Goal: Information Seeking & Learning: Learn about a topic

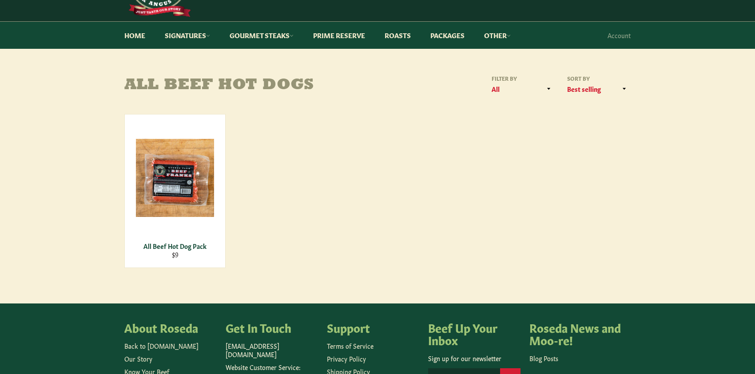
scroll to position [89, 0]
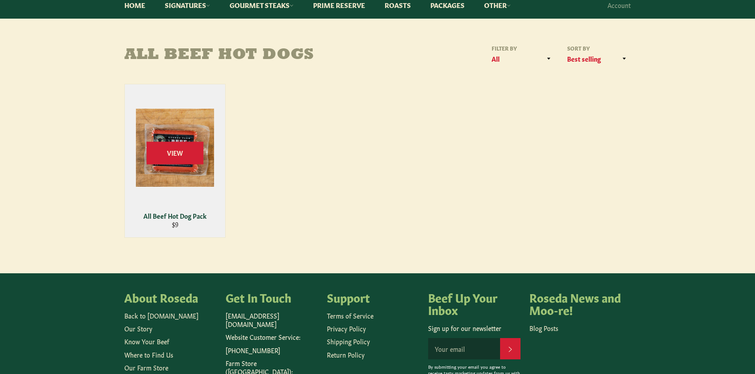
click at [172, 172] on div "View" at bounding box center [175, 160] width 100 height 153
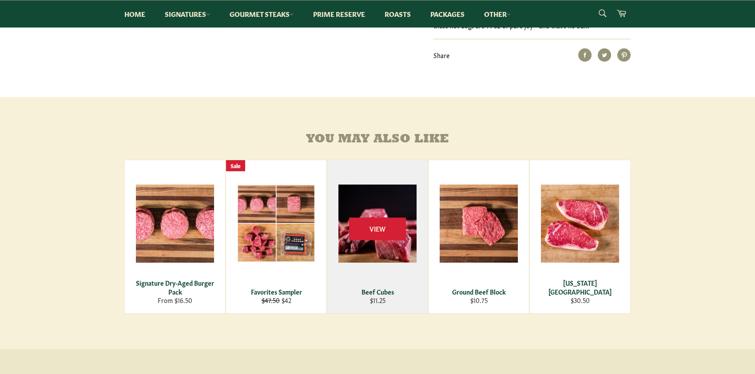
scroll to position [444, 0]
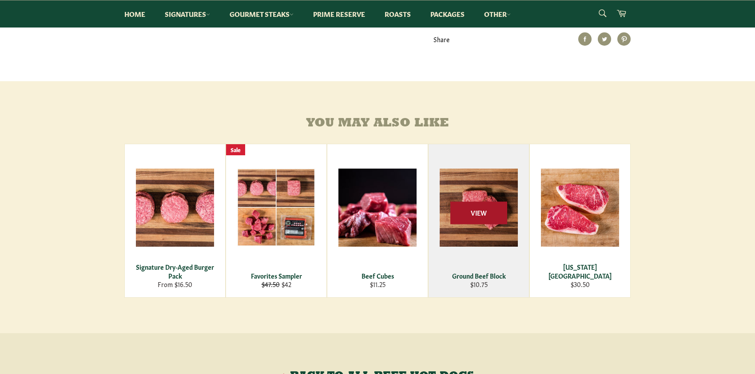
click at [480, 224] on span "View" at bounding box center [478, 213] width 57 height 23
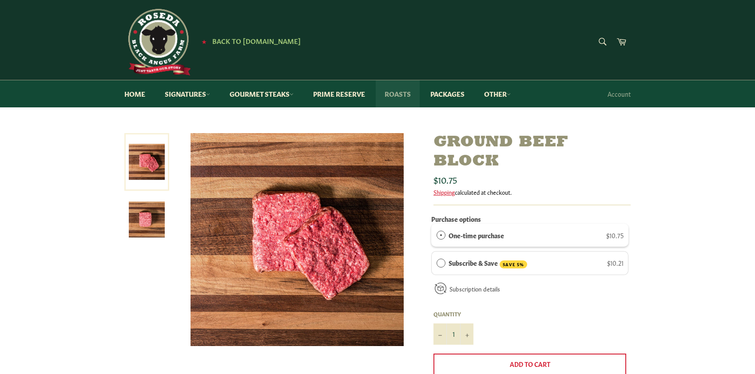
click at [397, 93] on link "Roasts" at bounding box center [398, 93] width 44 height 27
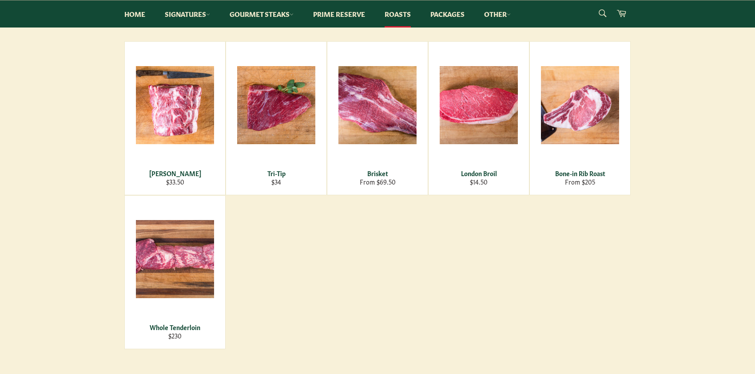
scroll to position [133, 0]
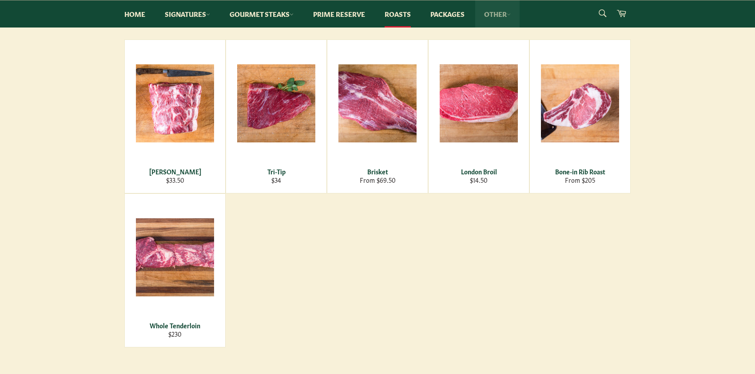
click at [501, 12] on link "Other" at bounding box center [497, 13] width 44 height 27
